Goal: Transaction & Acquisition: Purchase product/service

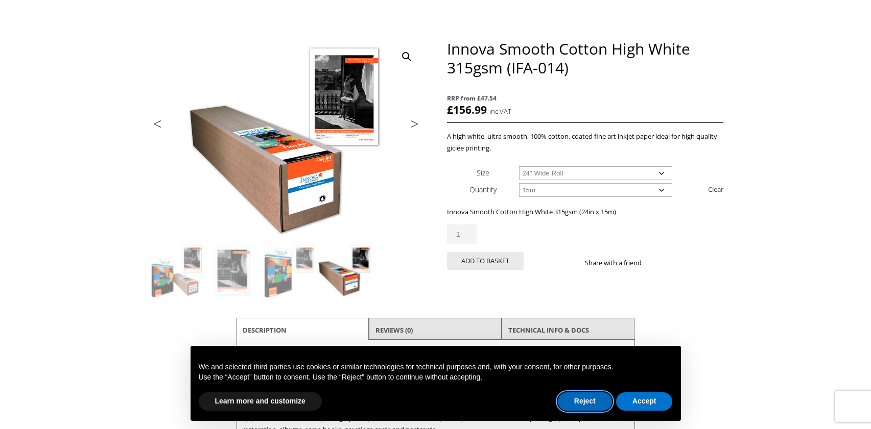
scroll to position [98, 0]
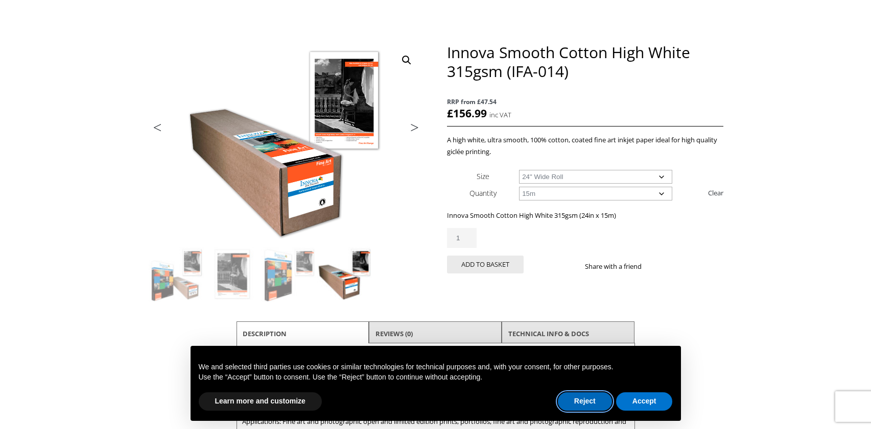
click at [583, 403] on button "Reject" at bounding box center [585, 402] width 54 height 18
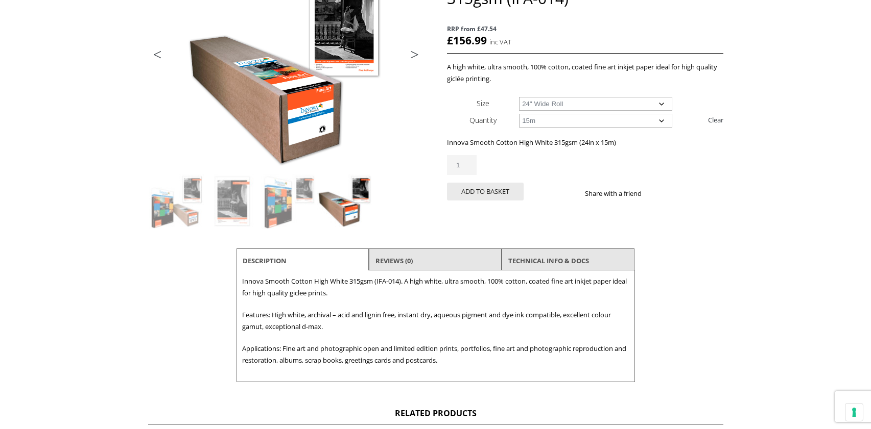
scroll to position [172, 0]
click at [555, 121] on select "Choose an option 15m" at bounding box center [595, 120] width 153 height 14
click at [533, 102] on select "Choose an option 17" Wide Roll 24" Wide Roll 36" Wide Roll 44" Wide Roll 60" Wi…" at bounding box center [595, 104] width 153 height 14
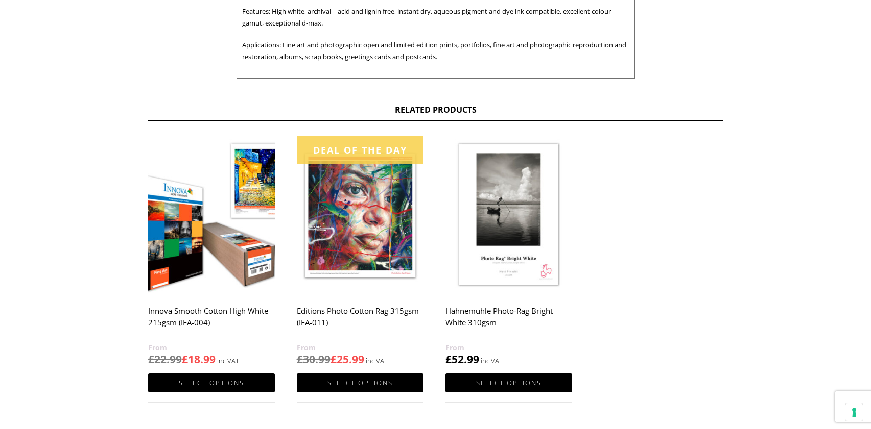
scroll to position [477, 0]
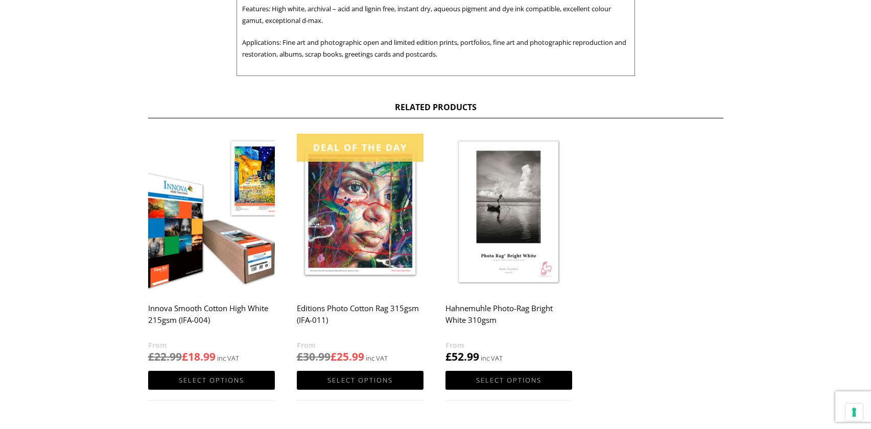
click at [368, 227] on img at bounding box center [360, 213] width 127 height 158
